Goal: Task Accomplishment & Management: Use online tool/utility

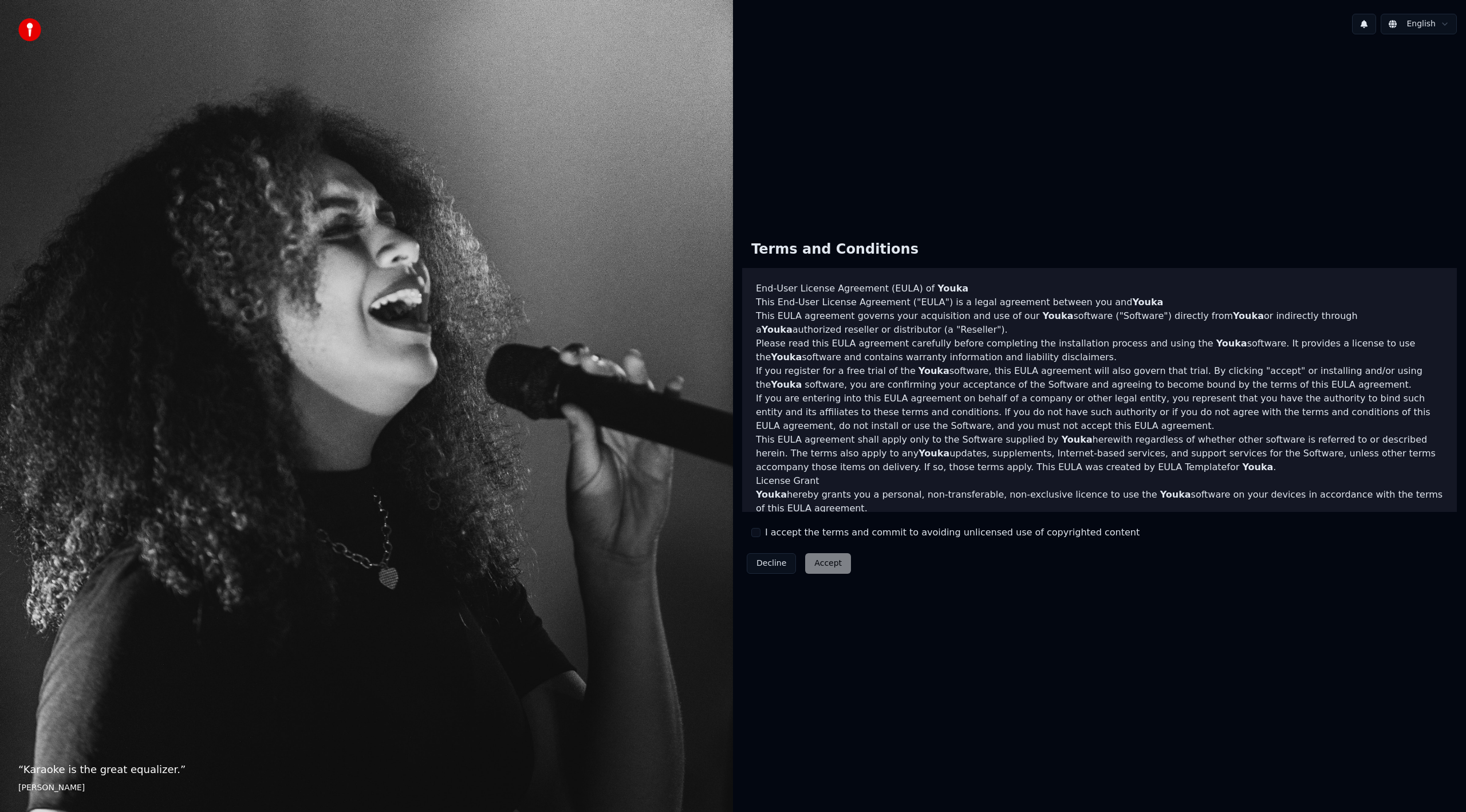
click at [760, 535] on button "I accept the terms and commit to avoiding unlicensed use of copyrighted content" at bounding box center [756, 532] width 9 height 9
click at [832, 563] on button "Accept" at bounding box center [828, 563] width 46 height 21
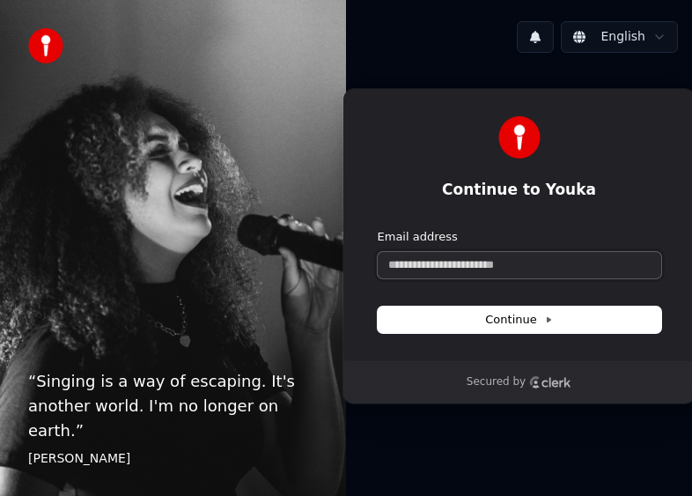
click at [502, 261] on input "Email address" at bounding box center [519, 265] width 283 height 26
click at [378, 229] on button "submit" at bounding box center [378, 229] width 0 height 0
type input "**********"
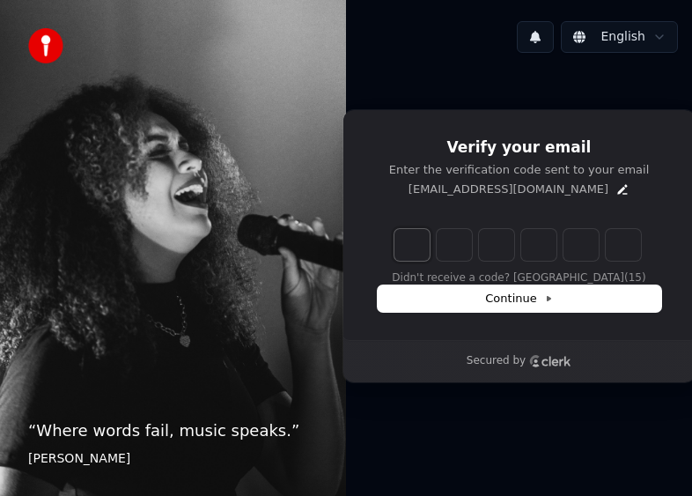
click at [417, 232] on input "Enter verification code. Digit 1" at bounding box center [411, 245] width 35 height 32
type input "******"
type input "*"
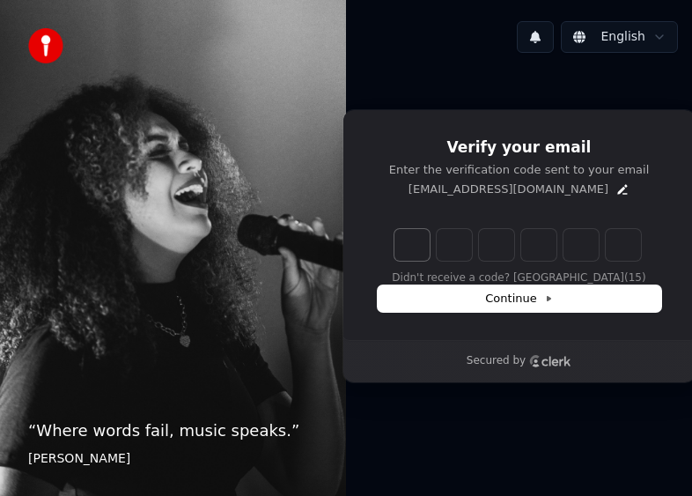
type input "*"
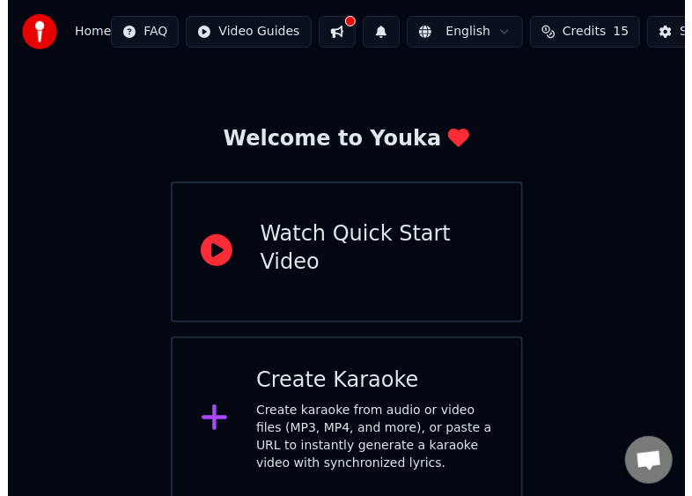
scroll to position [49, 0]
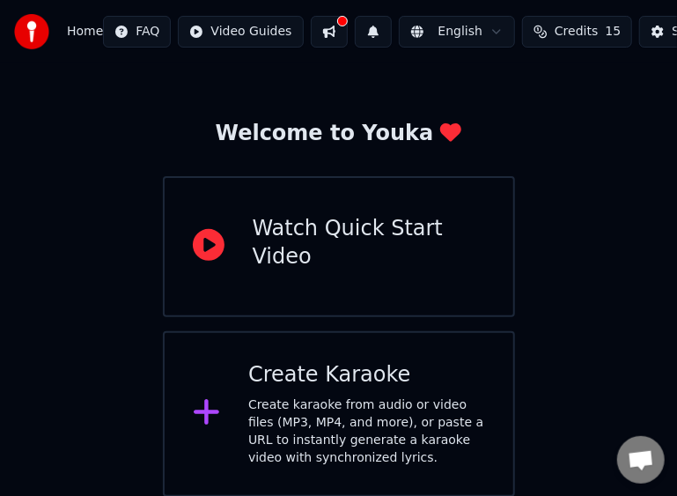
click at [398, 398] on div "Create karaoke from audio or video files (MP3, MP4, and more), or paste a URL t…" at bounding box center [366, 431] width 237 height 70
click at [298, 389] on div "Create Karaoke Create karaoke from audio or video files (MP3, MP4, and more), o…" at bounding box center [366, 414] width 237 height 106
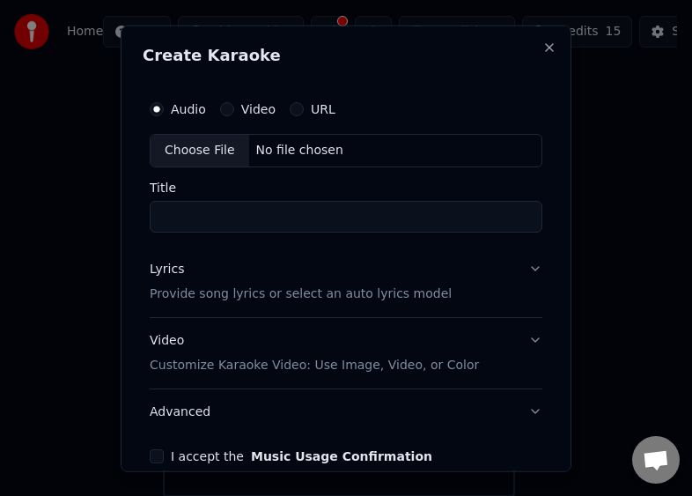
click at [298, 106] on button "URL" at bounding box center [297, 108] width 14 height 14
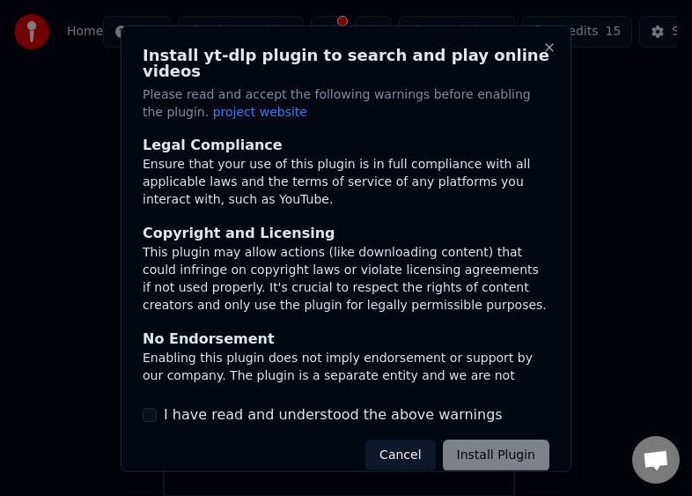
click at [345, 404] on label "I have read and understood the above warnings" at bounding box center [333, 414] width 339 height 21
click at [157, 407] on button "I have read and understood the above warnings" at bounding box center [150, 414] width 14 height 14
click at [468, 439] on button "Install Plugin" at bounding box center [496, 455] width 106 height 32
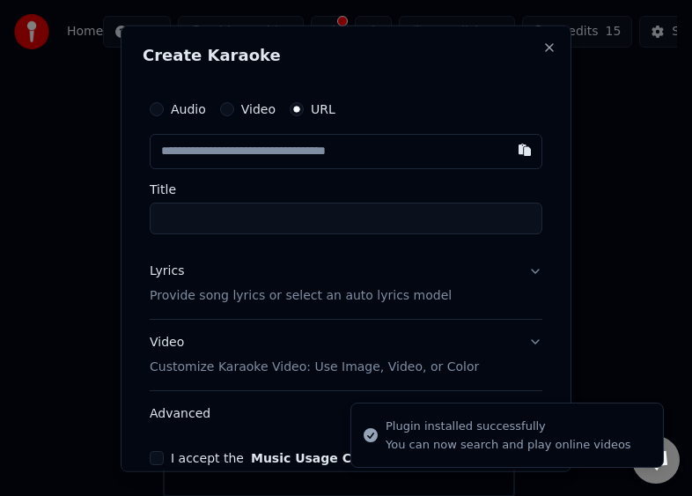
click at [313, 144] on input "text" at bounding box center [346, 150] width 393 height 35
type input "**********"
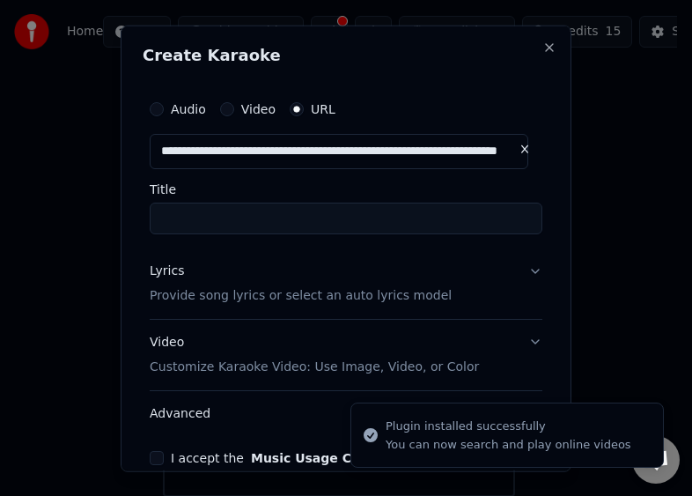
type input "**********"
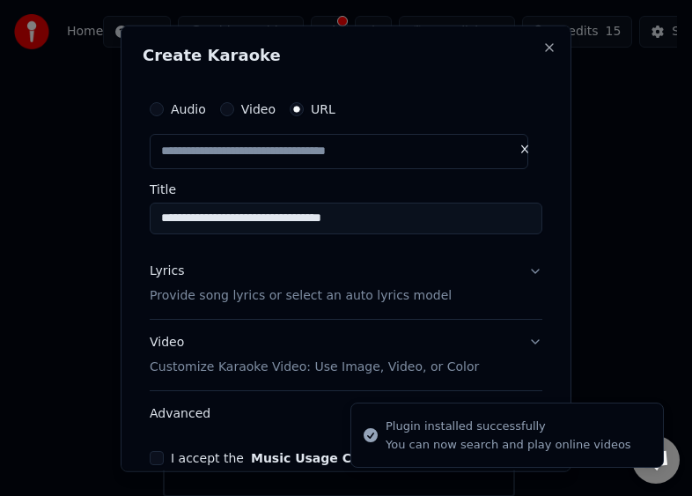
click at [299, 224] on input "**********" at bounding box center [346, 218] width 393 height 32
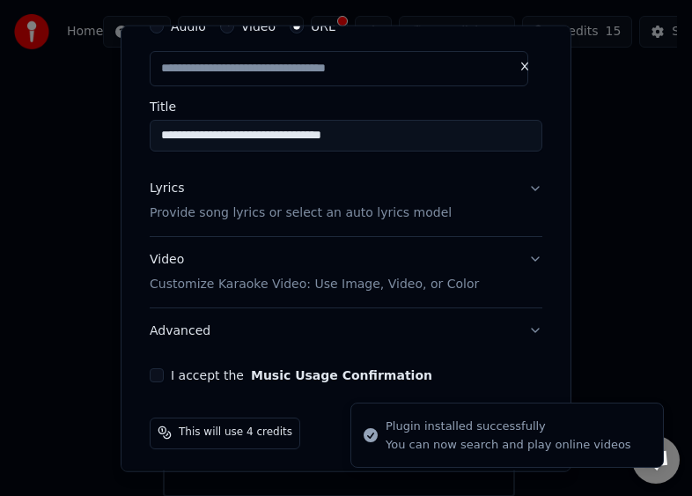
scroll to position [87, 0]
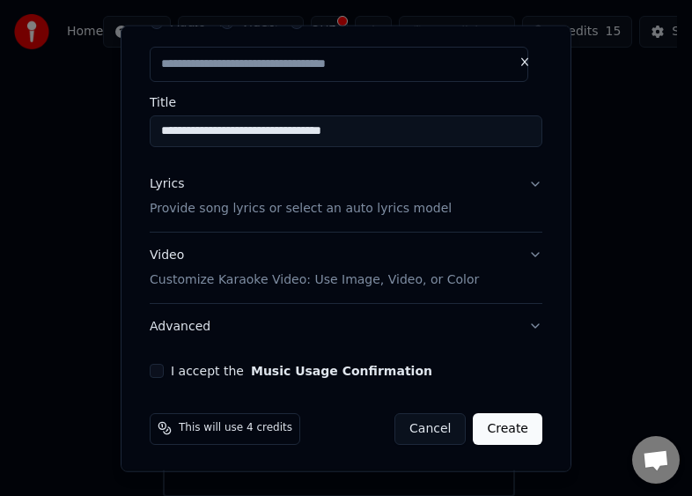
click at [203, 369] on label "I accept the Music Usage Confirmation" at bounding box center [301, 369] width 261 height 12
click at [164, 369] on button "I accept the Music Usage Confirmation" at bounding box center [157, 370] width 14 height 14
click at [481, 422] on button "Create" at bounding box center [508, 428] width 70 height 32
type input "**********"
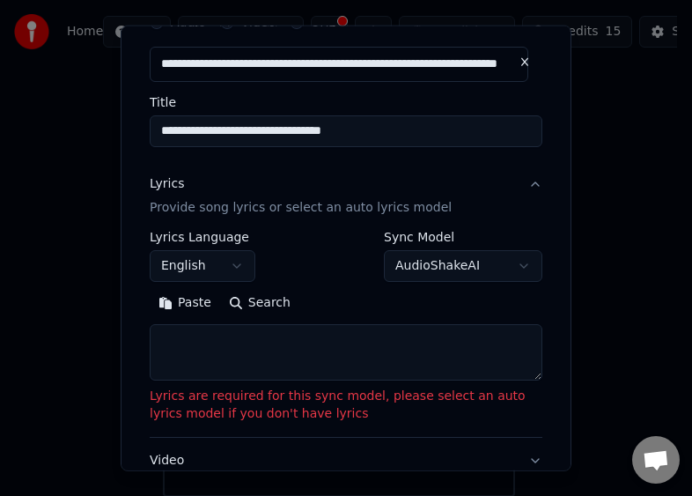
click at [402, 266] on body "**********" at bounding box center [338, 224] width 677 height 546
click at [408, 263] on body "**********" at bounding box center [338, 224] width 677 height 546
click at [276, 344] on textarea at bounding box center [346, 352] width 393 height 56
paste textarea "**********"
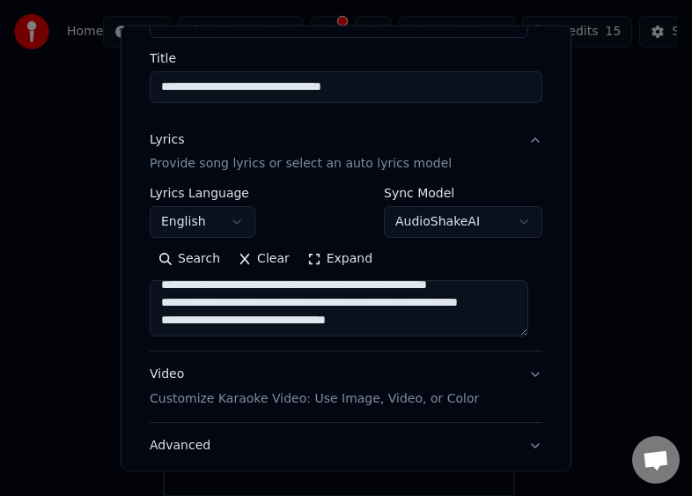
scroll to position [251, 0]
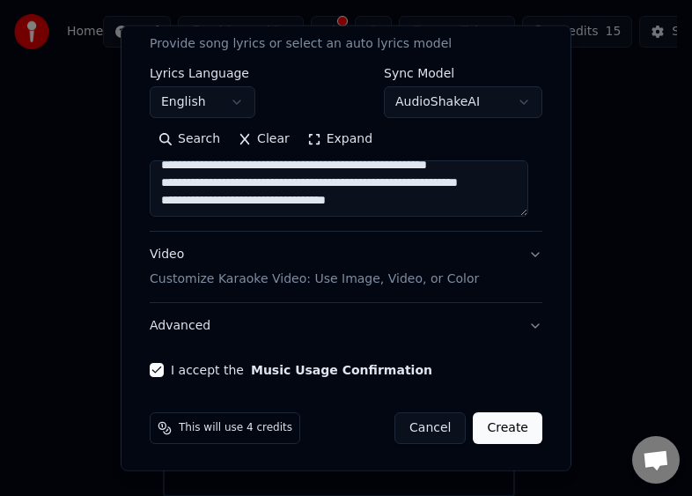
type textarea "**********"
click at [494, 425] on button "Create" at bounding box center [508, 428] width 70 height 32
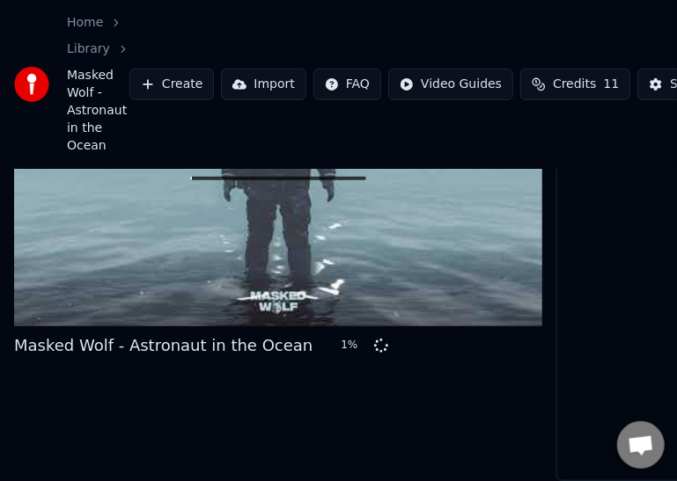
scroll to position [151, 0]
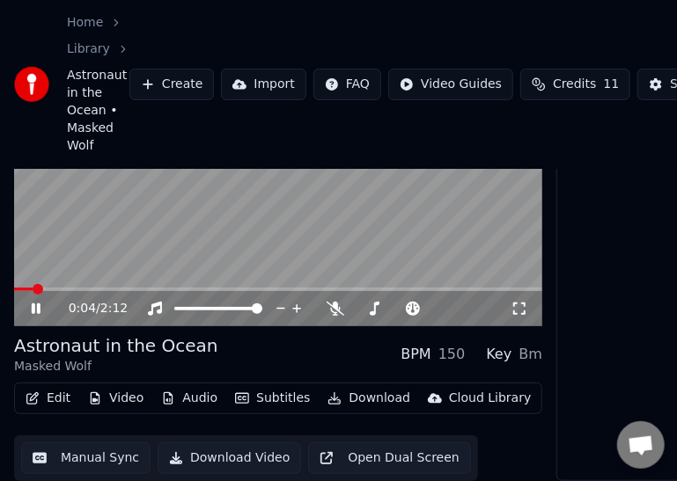
click at [247, 231] on video at bounding box center [278, 178] width 528 height 297
click at [14, 284] on span at bounding box center [19, 289] width 11 height 11
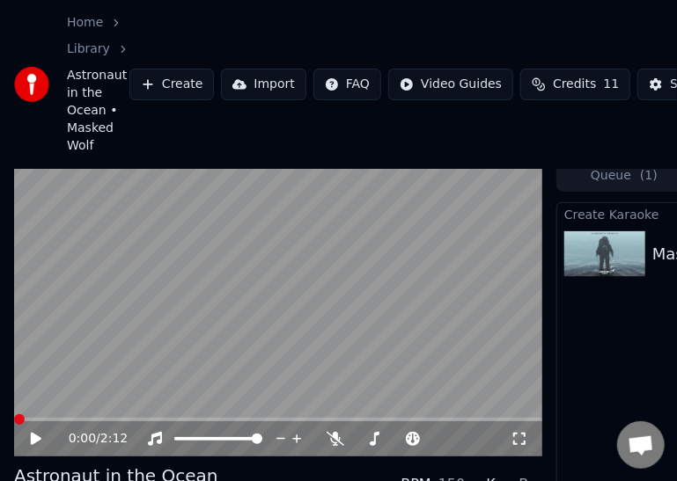
scroll to position [0, 0]
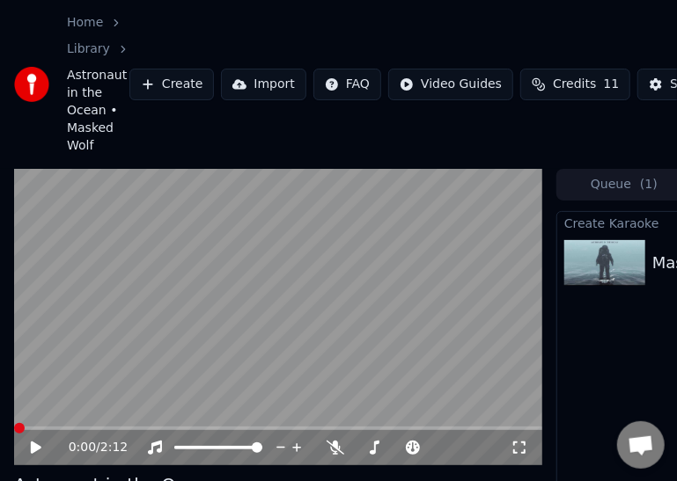
click at [212, 321] on video at bounding box center [278, 317] width 528 height 297
click at [72, 431] on div "0:00 / 2:12" at bounding box center [278, 447] width 528 height 35
click at [67, 428] on span at bounding box center [278, 429] width 528 height 4
click at [53, 428] on span at bounding box center [58, 428] width 11 height 11
click at [30, 446] on icon at bounding box center [48, 448] width 40 height 14
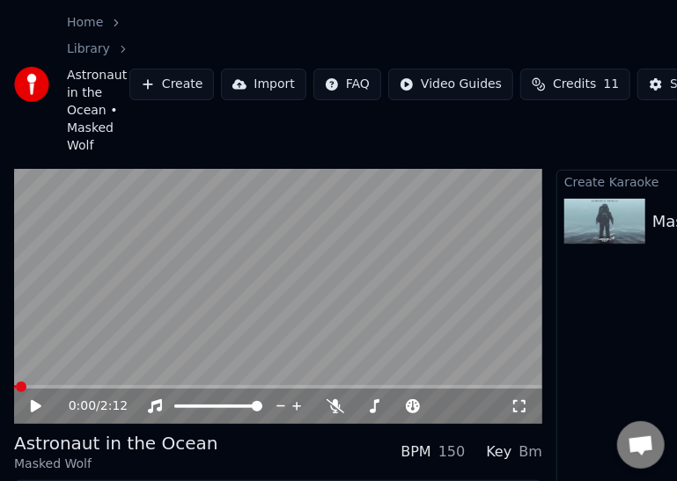
scroll to position [151, 0]
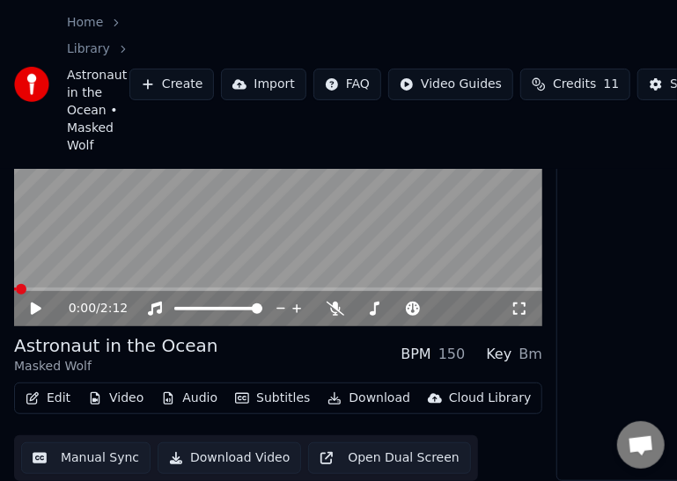
click at [349, 386] on button "Download" at bounding box center [368, 398] width 97 height 25
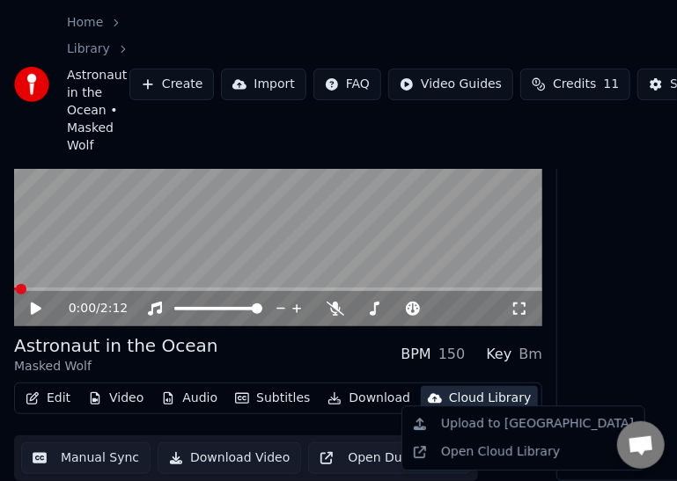
click at [226, 443] on button "Download Video" at bounding box center [229, 459] width 143 height 32
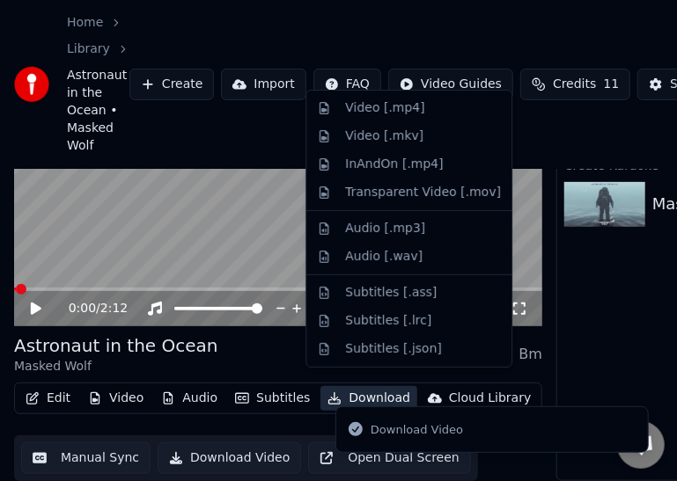
click at [349, 387] on button "Download" at bounding box center [368, 398] width 97 height 25
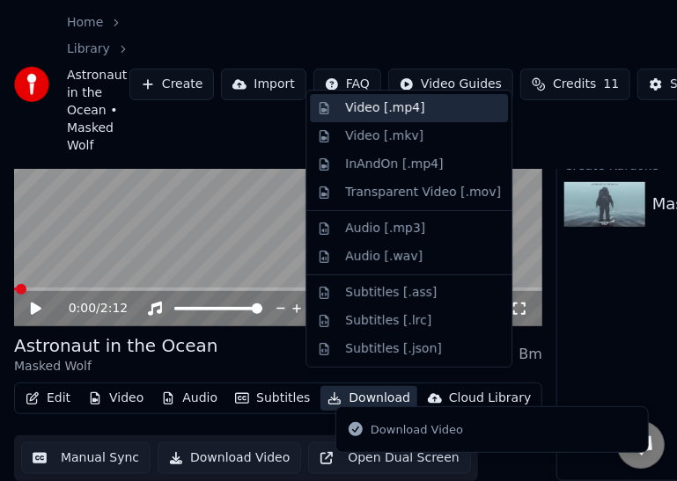
click at [370, 111] on div "Video [.mp4]" at bounding box center [384, 108] width 79 height 18
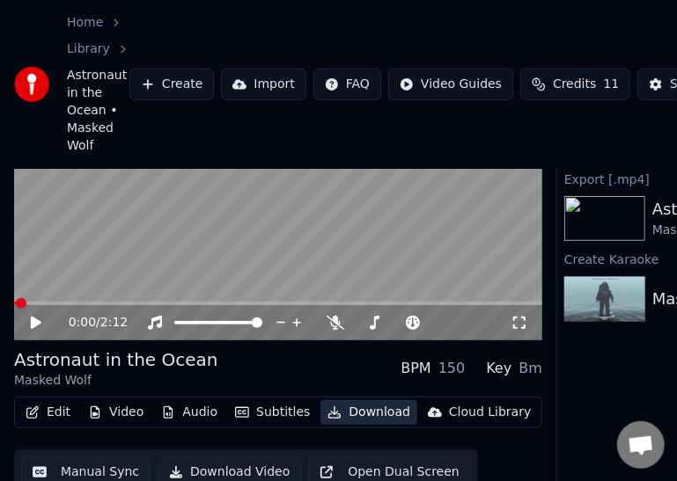
scroll to position [0, 0]
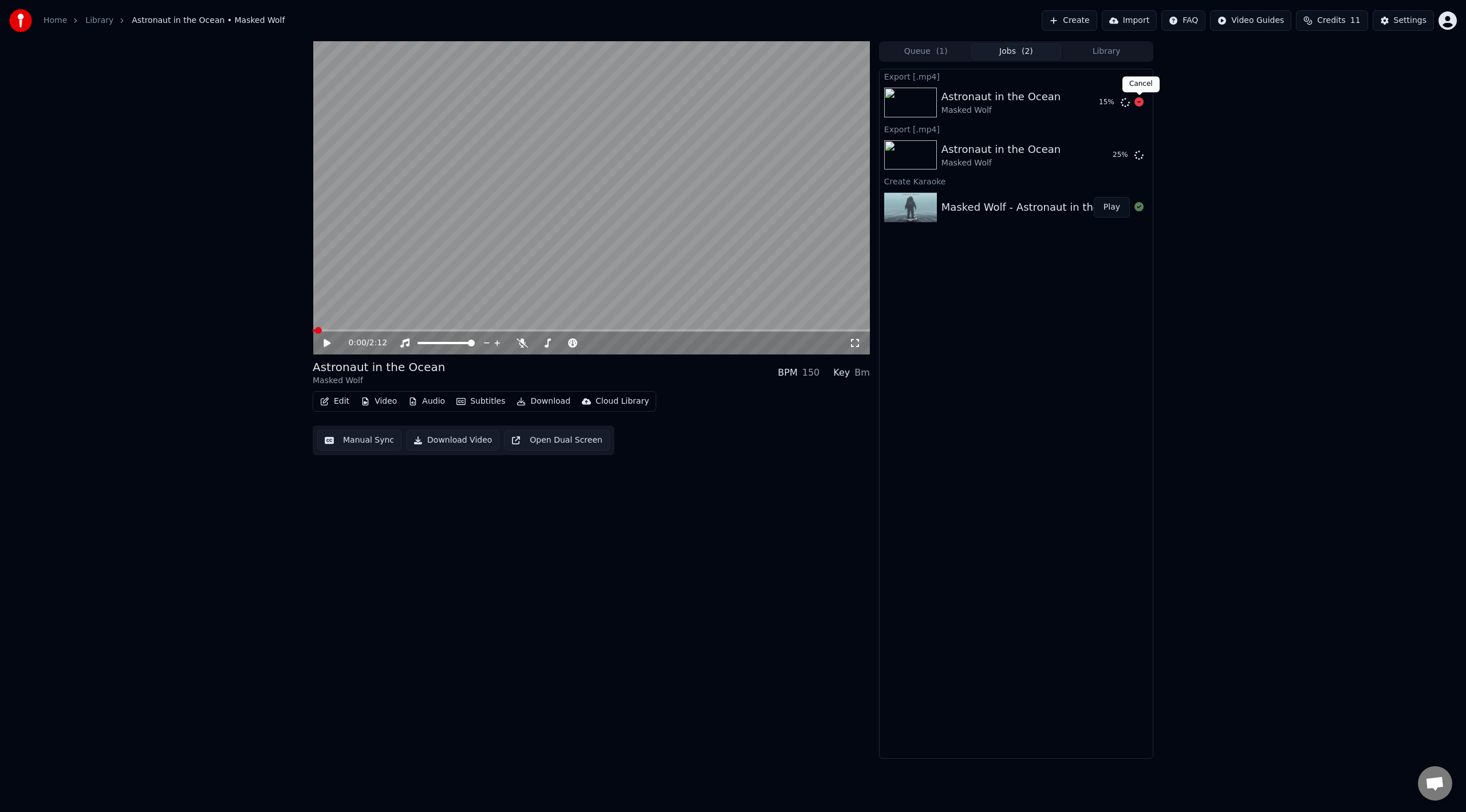
click at [1139, 102] on icon at bounding box center [1139, 102] width 9 height 9
click at [698, 221] on video at bounding box center [591, 197] width 557 height 313
click at [551, 330] on span at bounding box center [591, 331] width 557 height 3
click at [313, 329] on span at bounding box center [317, 331] width 8 height 3
click at [431, 268] on video at bounding box center [591, 197] width 557 height 313
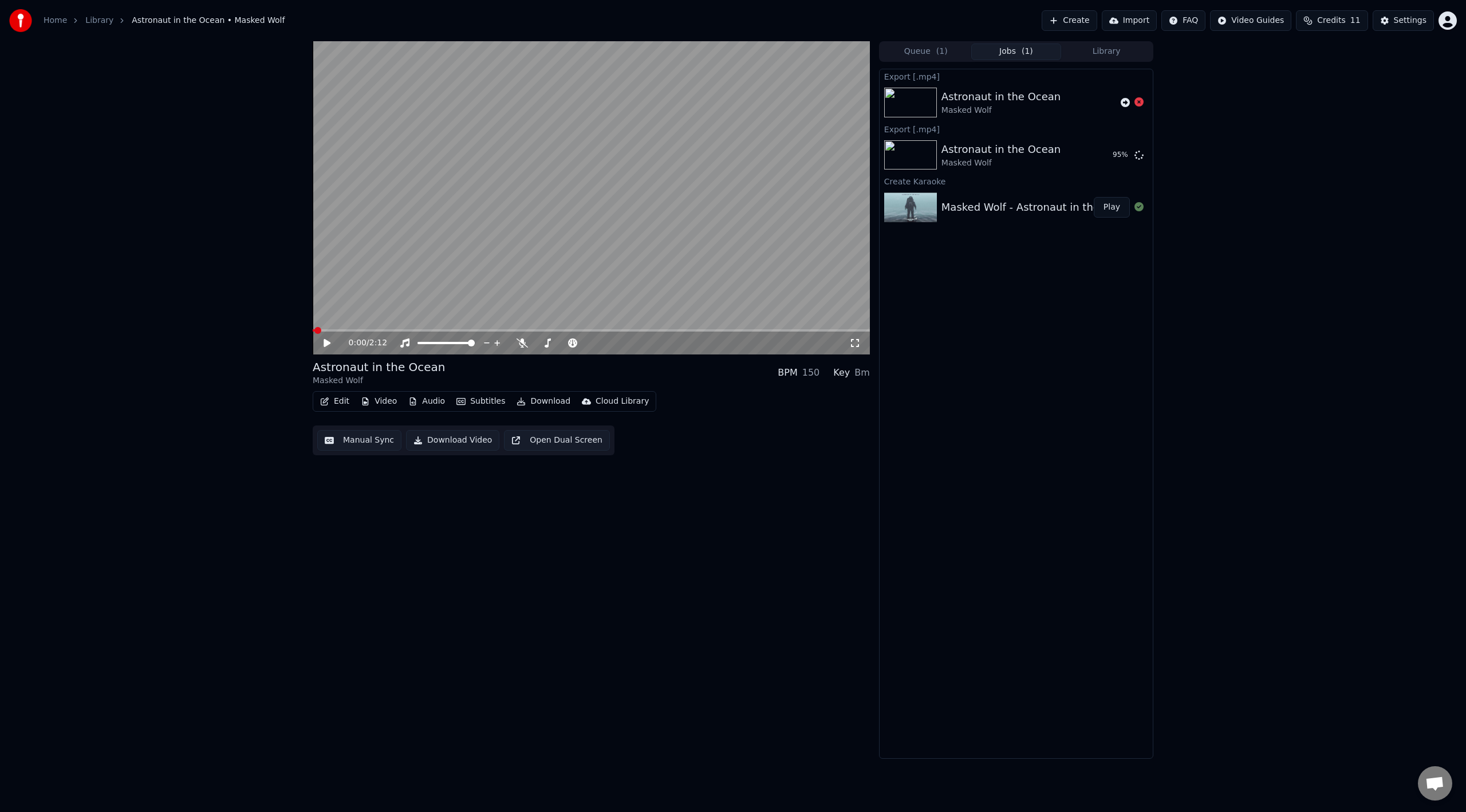
click at [310, 327] on div "0:00 / 2:12 Astronaut in the Ocean Masked Wolf BPM 150 Key Bm Edit Video Audio …" at bounding box center [733, 399] width 859 height 718
click at [313, 333] on span at bounding box center [316, 331] width 7 height 7
click at [1120, 158] on button "Show" at bounding box center [1109, 156] width 41 height 21
